Goal: Ask a question

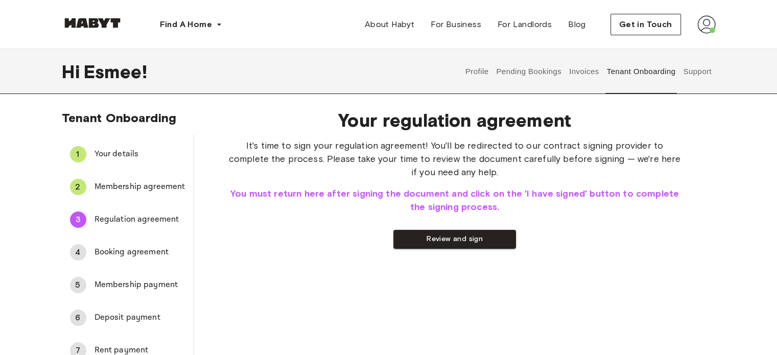
click at [154, 184] on span "Membership agreement" at bounding box center [140, 187] width 91 height 12
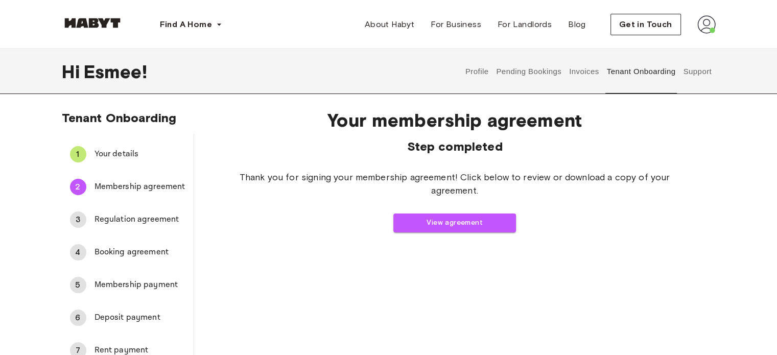
click at [117, 218] on span "Regulation agreement" at bounding box center [140, 220] width 91 height 12
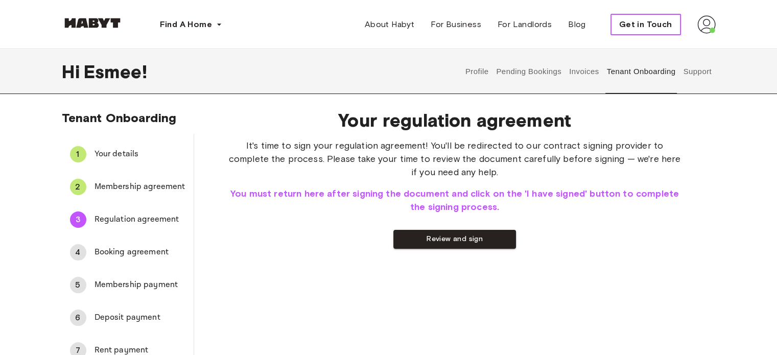
click at [650, 27] on span "Get in Touch" at bounding box center [645, 24] width 53 height 12
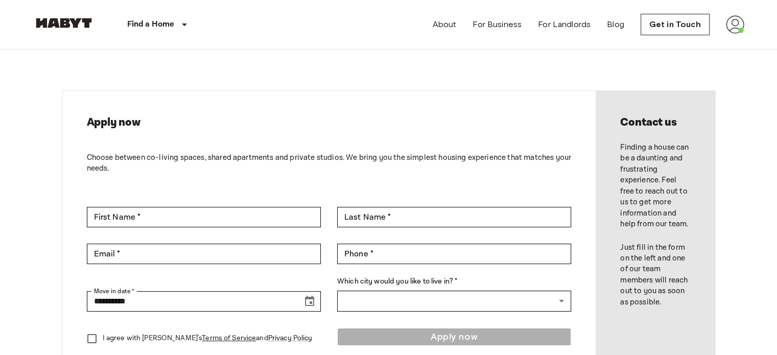
click at [57, 27] on img at bounding box center [63, 23] width 61 height 10
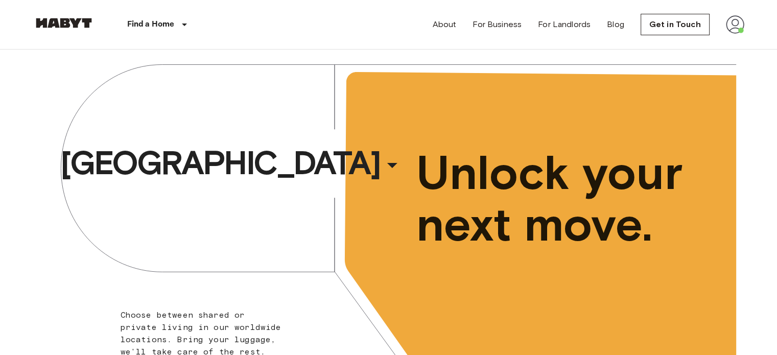
click at [748, 23] on nav "Find a Home Europe Amsterdam Berlin Brussels Cologne Dusseldorf Frankfurt Graz …" at bounding box center [389, 24] width 736 height 49
click at [727, 24] on img at bounding box center [735, 24] width 18 height 18
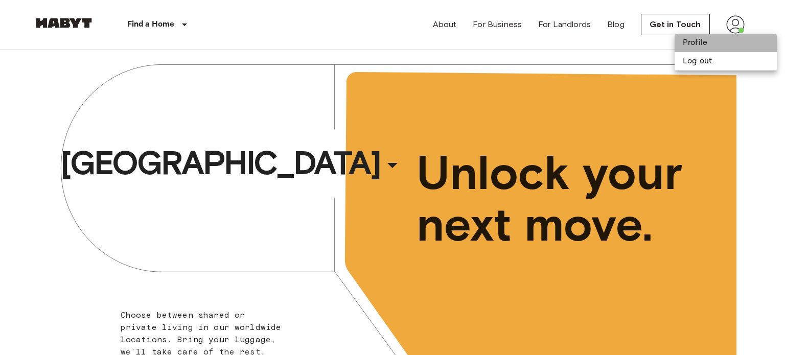
click at [718, 43] on li "Profile" at bounding box center [725, 43] width 102 height 18
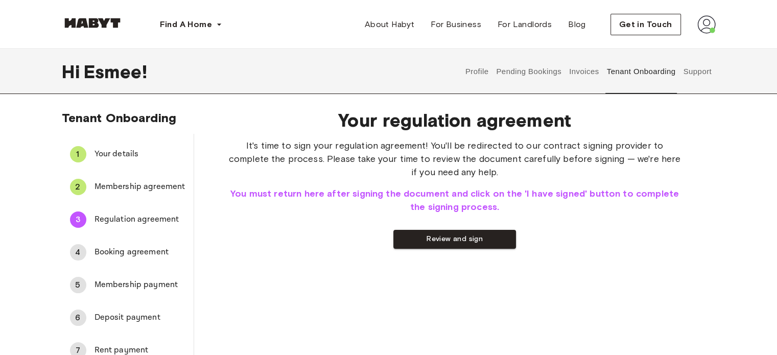
click at [687, 73] on button "Support" at bounding box center [697, 71] width 31 height 45
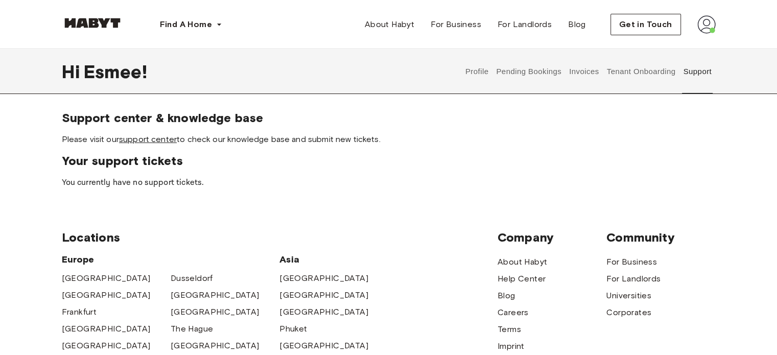
click at [155, 138] on link "support center" at bounding box center [148, 139] width 58 height 10
